Goal: Book appointment/travel/reservation

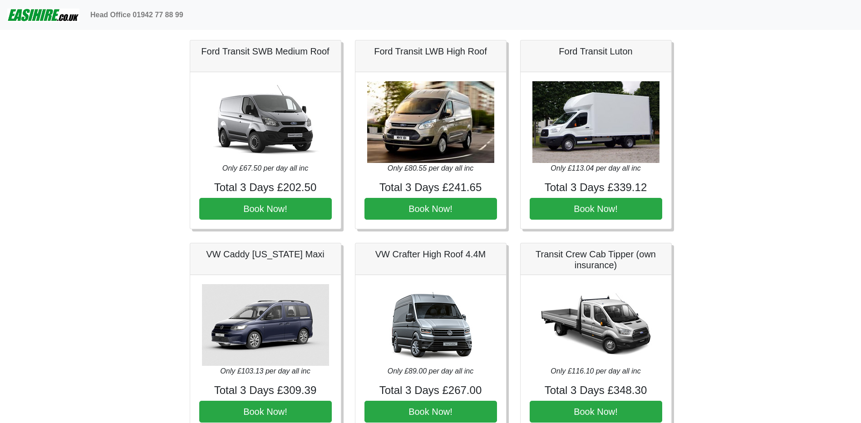
scroll to position [409, 0]
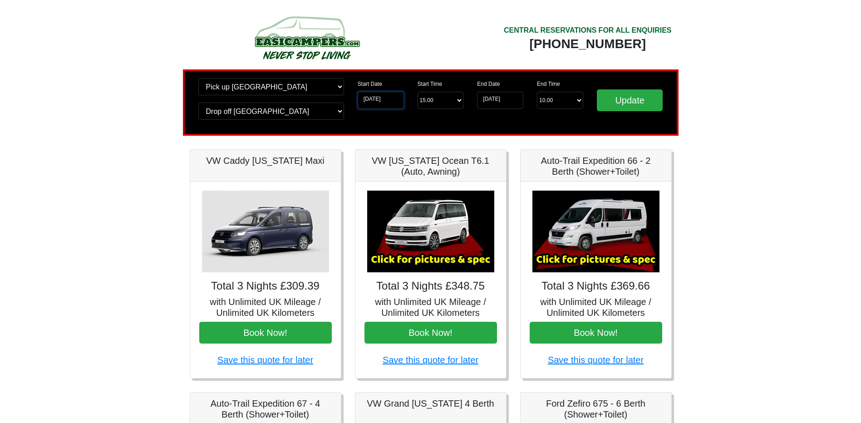
click at [380, 97] on input "21-10-2025" at bounding box center [381, 100] width 46 height 17
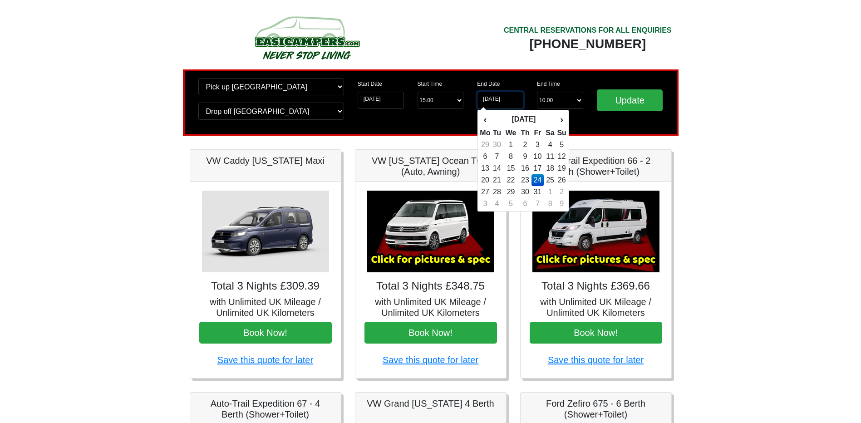
click at [500, 99] on input "24-10-2025" at bounding box center [500, 100] width 46 height 17
click at [500, 191] on td "28" at bounding box center [497, 192] width 12 height 12
type input "28-10-2025"
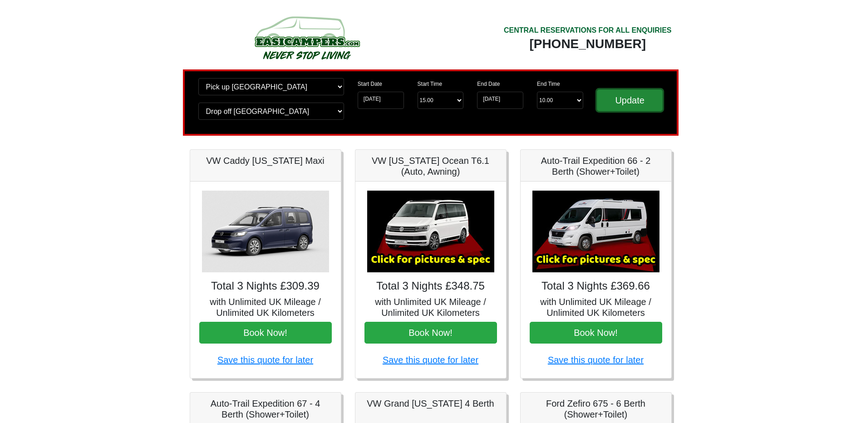
click at [612, 101] on input "Update" at bounding box center [630, 100] width 66 height 22
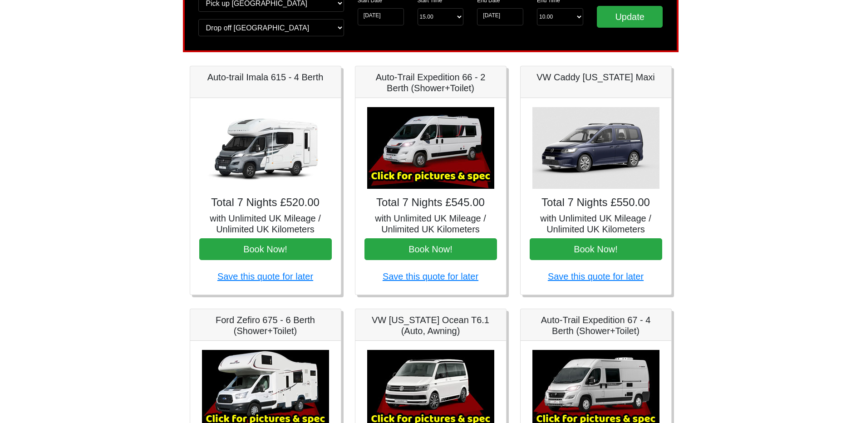
scroll to position [91, 0]
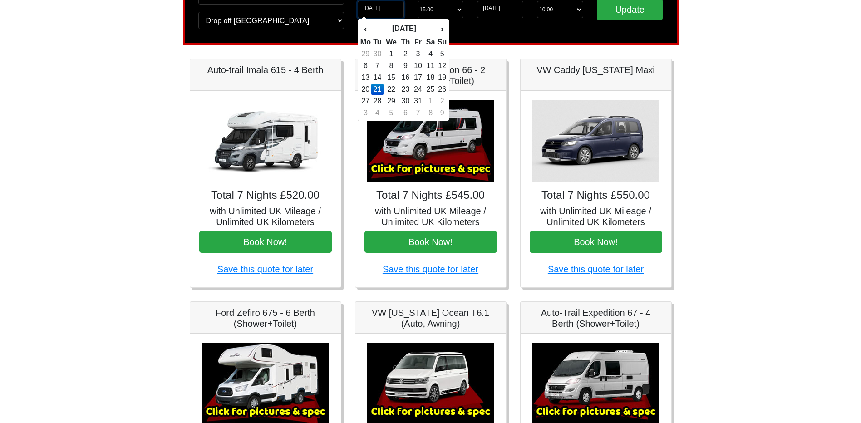
click at [367, 9] on input "21-10-2025" at bounding box center [381, 9] width 46 height 17
click at [440, 26] on th "›" at bounding box center [442, 28] width 10 height 15
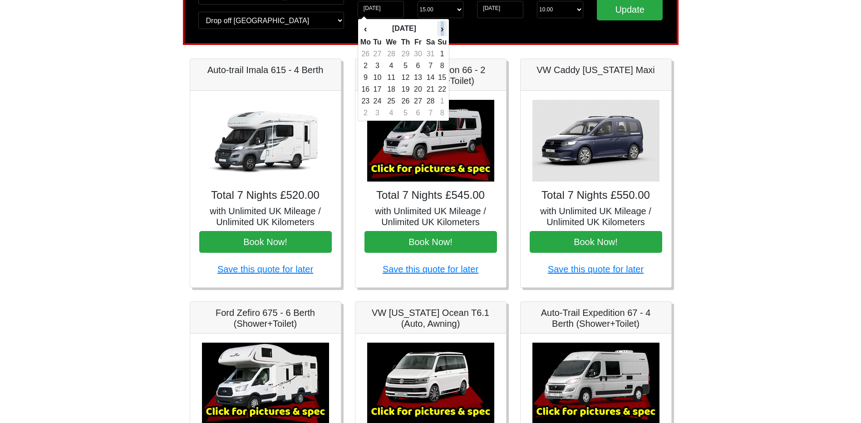
click at [440, 26] on th "›" at bounding box center [442, 28] width 10 height 15
click at [420, 55] on td "3" at bounding box center [418, 54] width 12 height 12
type input "03-04-2026"
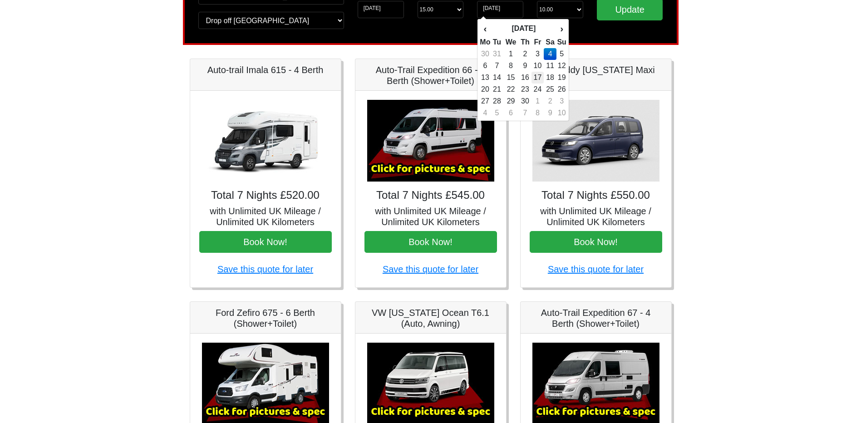
click at [542, 79] on td "17" at bounding box center [538, 78] width 12 height 12
type input "17-04-2026"
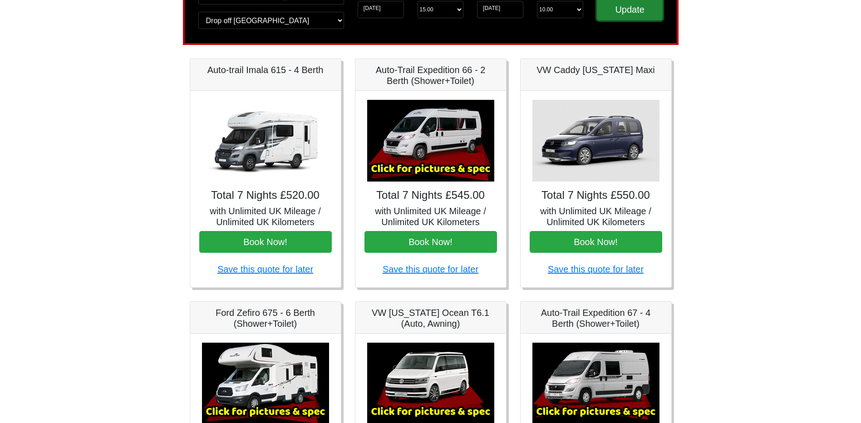
click at [635, 12] on input "Update" at bounding box center [630, 10] width 66 height 22
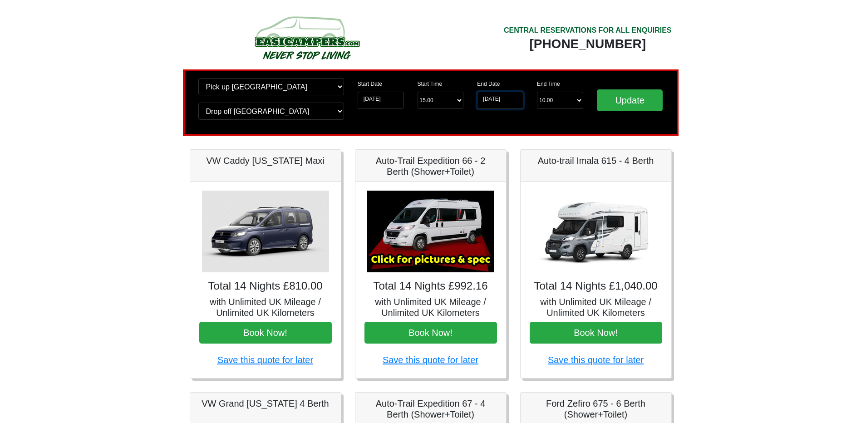
click at [514, 100] on input "17-04-2026" at bounding box center [500, 100] width 46 height 17
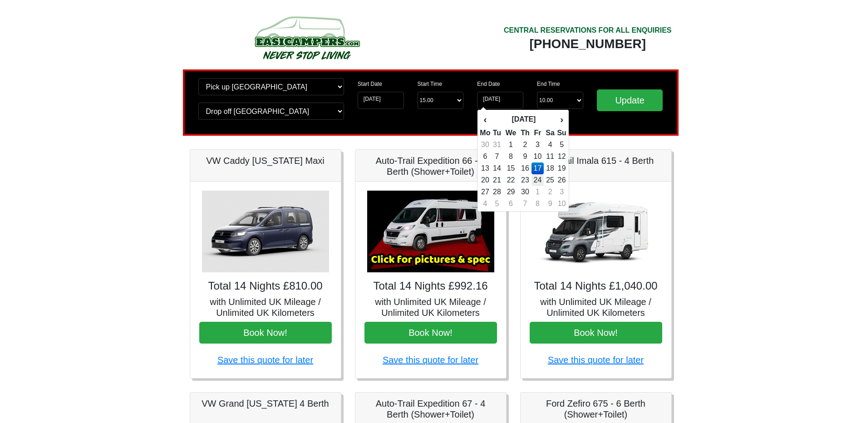
click at [537, 177] on td "24" at bounding box center [538, 180] width 12 height 12
type input "24-04-2026"
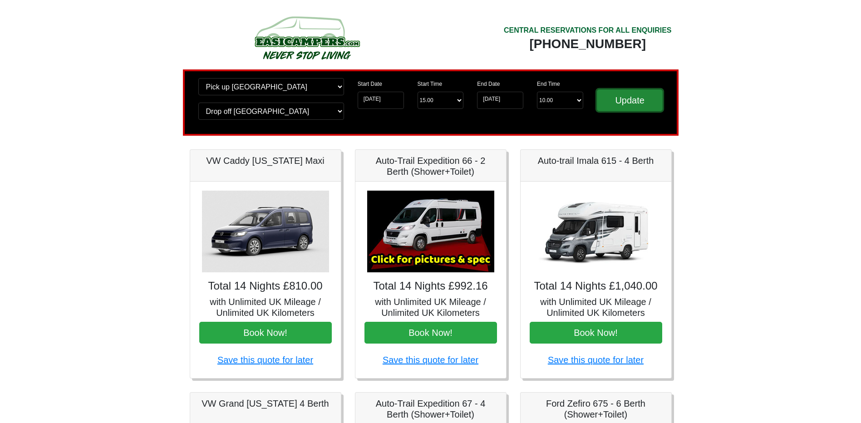
click at [628, 97] on input "Update" at bounding box center [630, 100] width 66 height 22
